Goal: Task Accomplishment & Management: Manage account settings

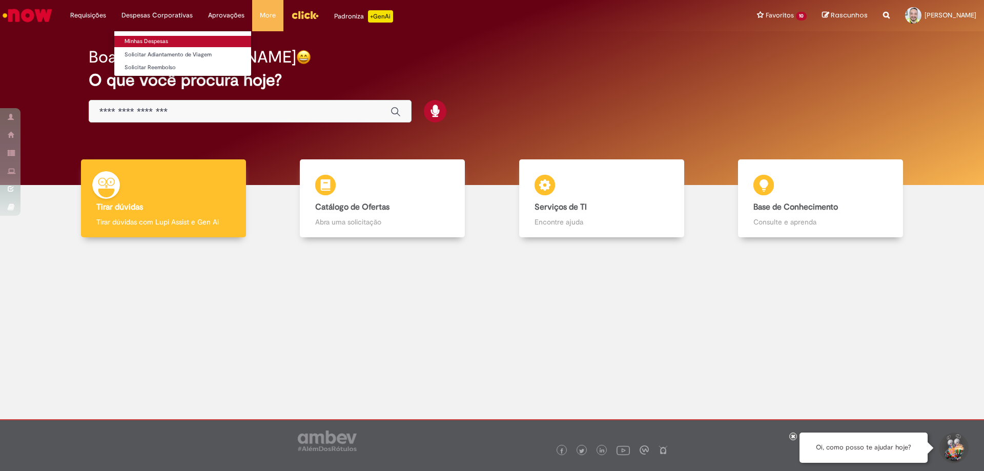
click at [160, 40] on link "Minhas Despesas" at bounding box center [182, 41] width 137 height 11
